Goal: Find specific page/section: Find specific page/section

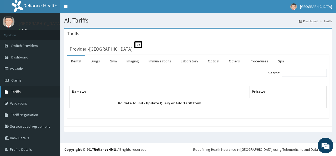
click at [25, 90] on link "Tariffs" at bounding box center [30, 92] width 60 height 12
click at [190, 65] on link "Laboratory" at bounding box center [190, 61] width 26 height 11
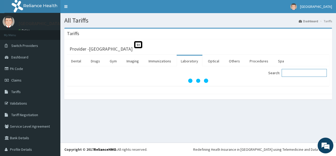
click at [301, 73] on input "Search:" at bounding box center [304, 73] width 45 height 8
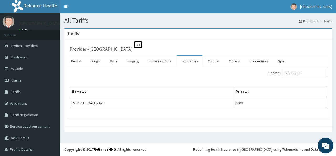
click at [221, 89] on th "Name" at bounding box center [152, 92] width 164 height 12
click at [305, 73] on input "liver function" at bounding box center [304, 73] width 45 height 8
type input "l"
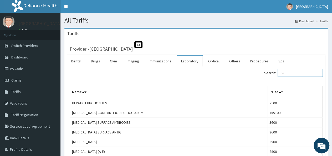
type input "h"
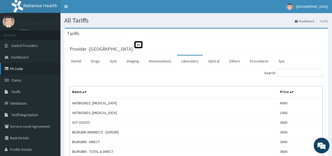
click at [20, 67] on link "PA Code" at bounding box center [30, 69] width 60 height 12
